Goal: Find specific page/section: Find specific page/section

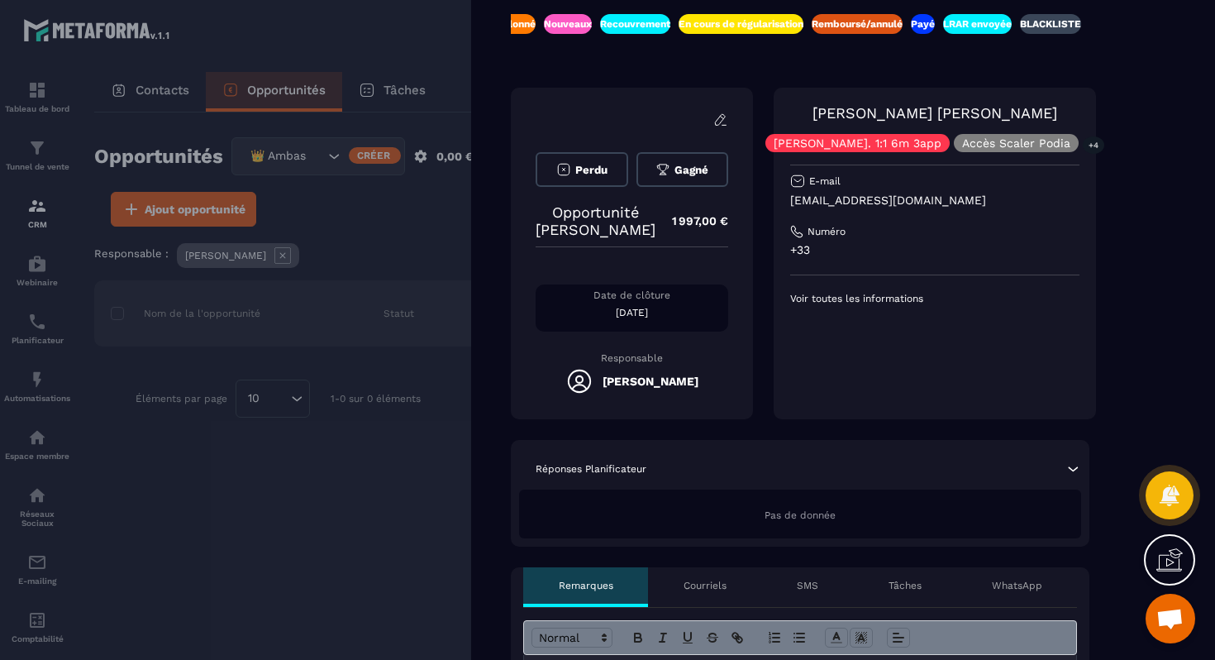
scroll to position [0, 43]
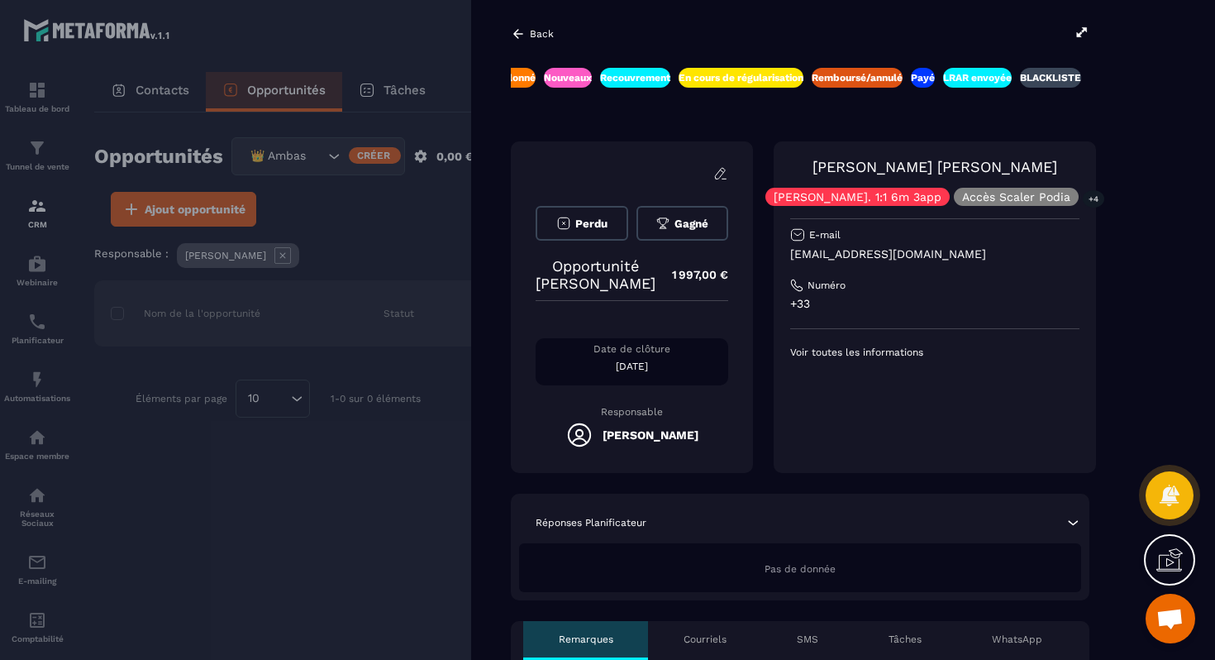
click at [834, 254] on p "[EMAIL_ADDRESS][DOMAIN_NAME]" at bounding box center [934, 254] width 289 height 16
copy div "[EMAIL_ADDRESS][DOMAIN_NAME]"
click at [436, 296] on div at bounding box center [607, 330] width 1215 height 660
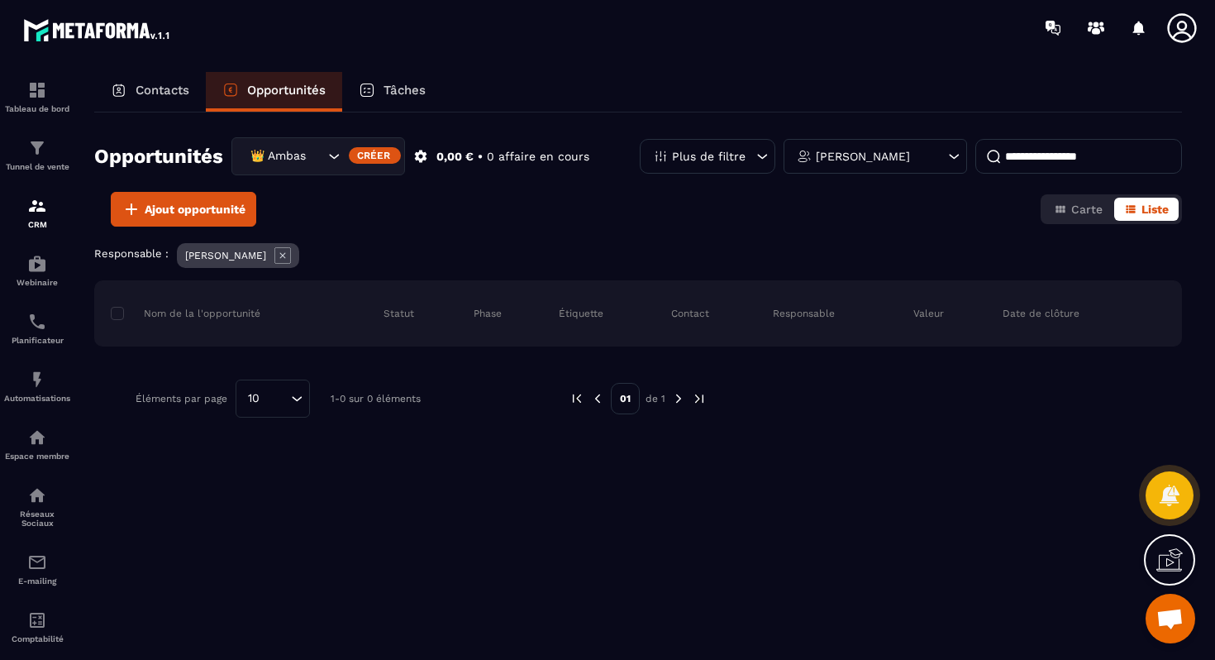
click at [998, 155] on input at bounding box center [1078, 156] width 207 height 35
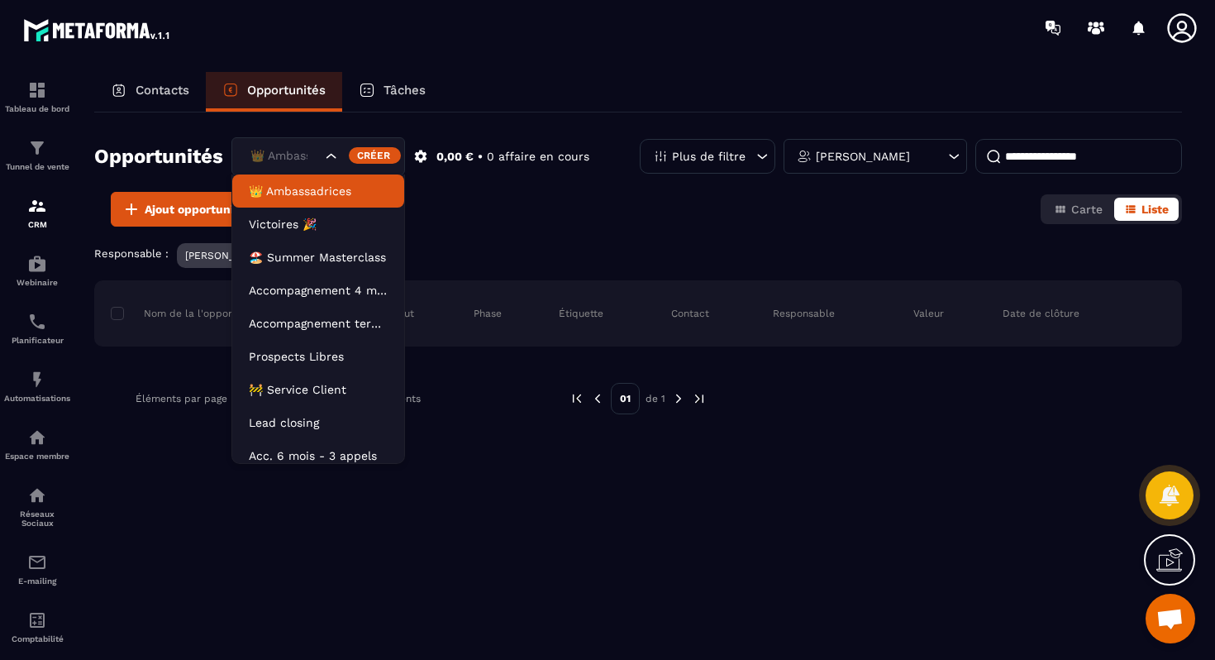
click at [309, 161] on input "Search for option" at bounding box center [283, 156] width 75 height 18
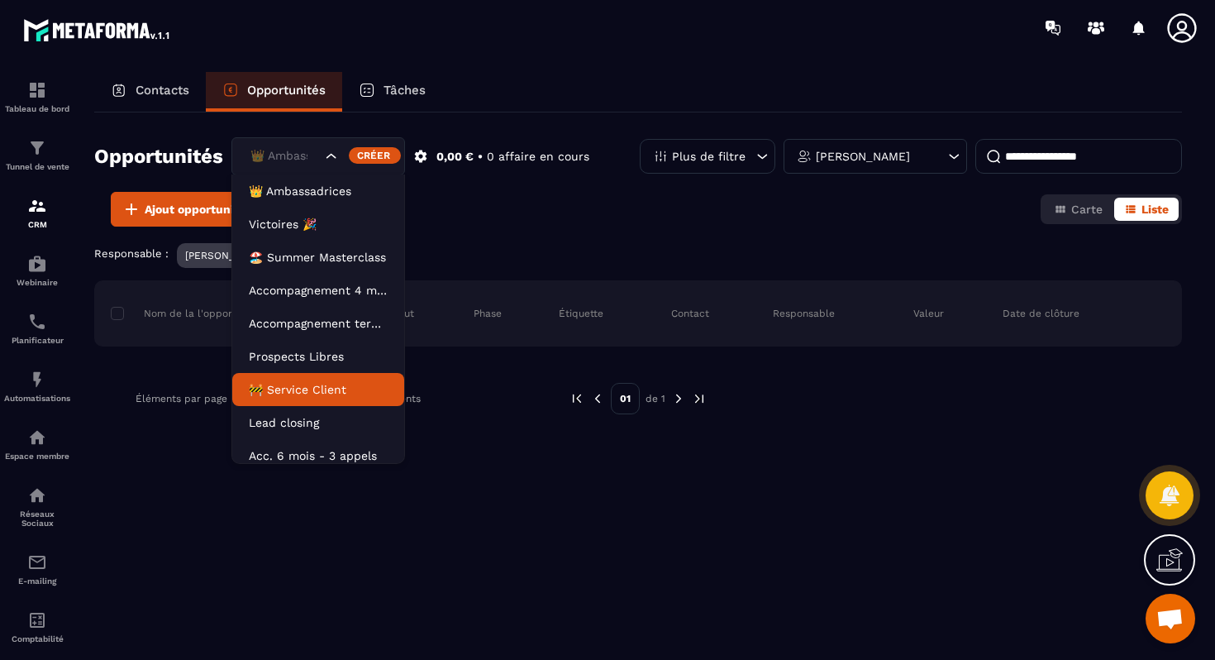
click at [298, 383] on p "🚧 Service Client" at bounding box center [318, 389] width 139 height 17
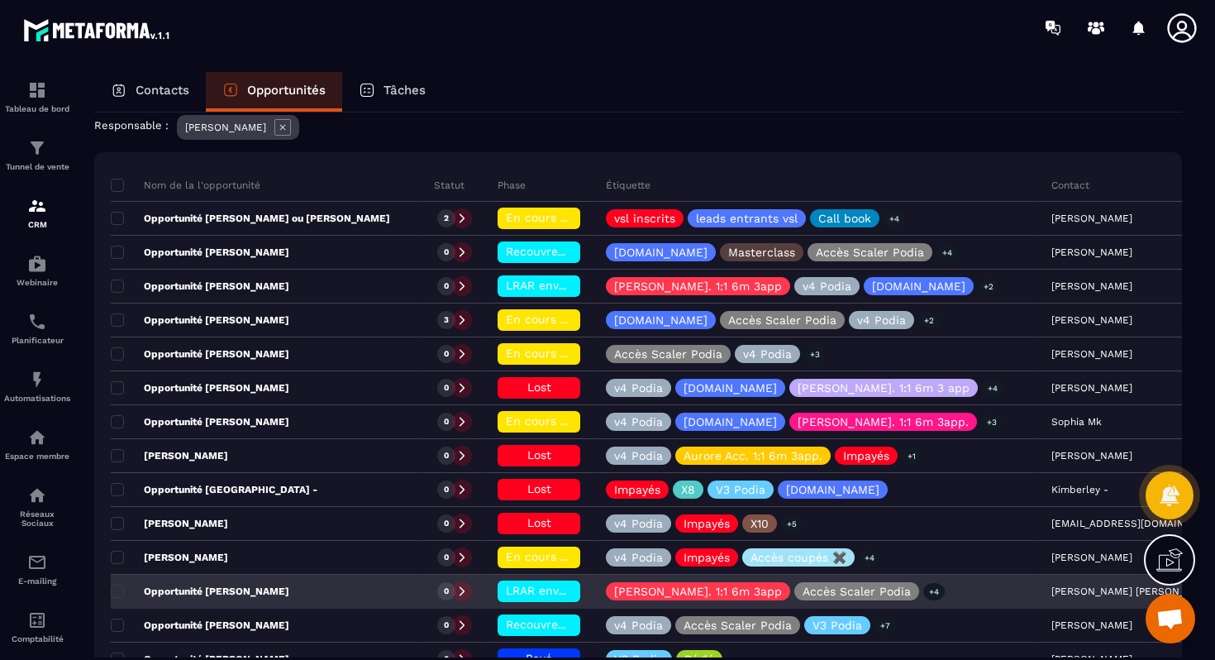
scroll to position [158, 0]
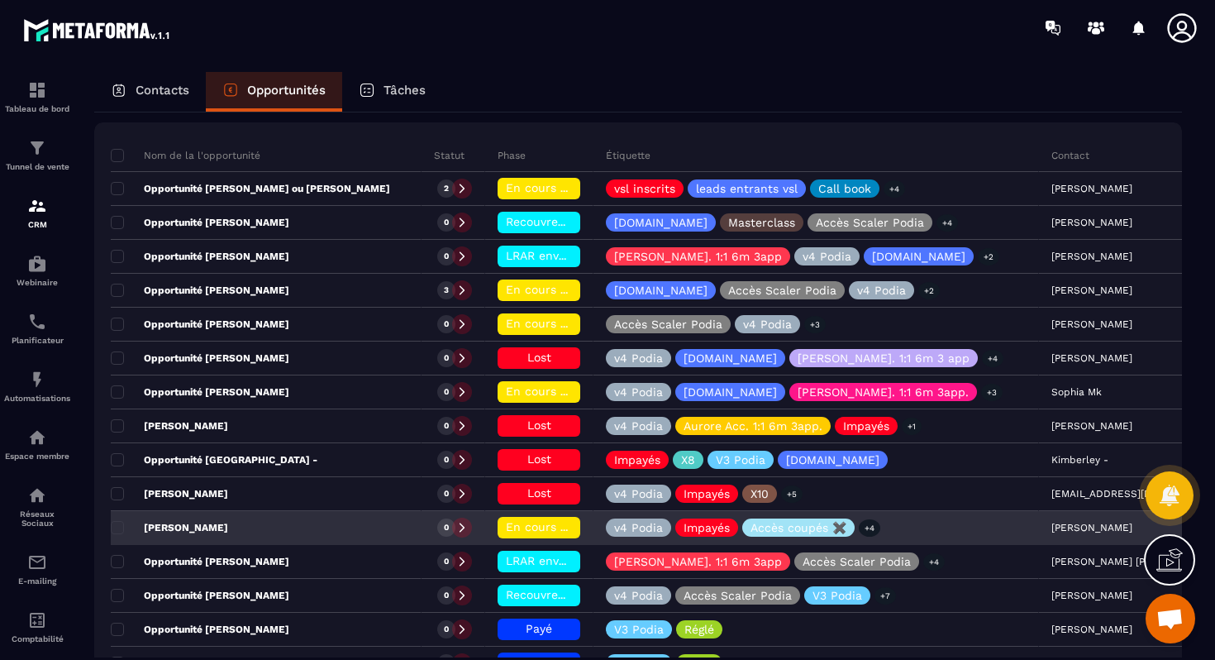
click at [320, 536] on div "[PERSON_NAME]" at bounding box center [266, 528] width 311 height 33
